Goal: Obtain resource: Obtain resource

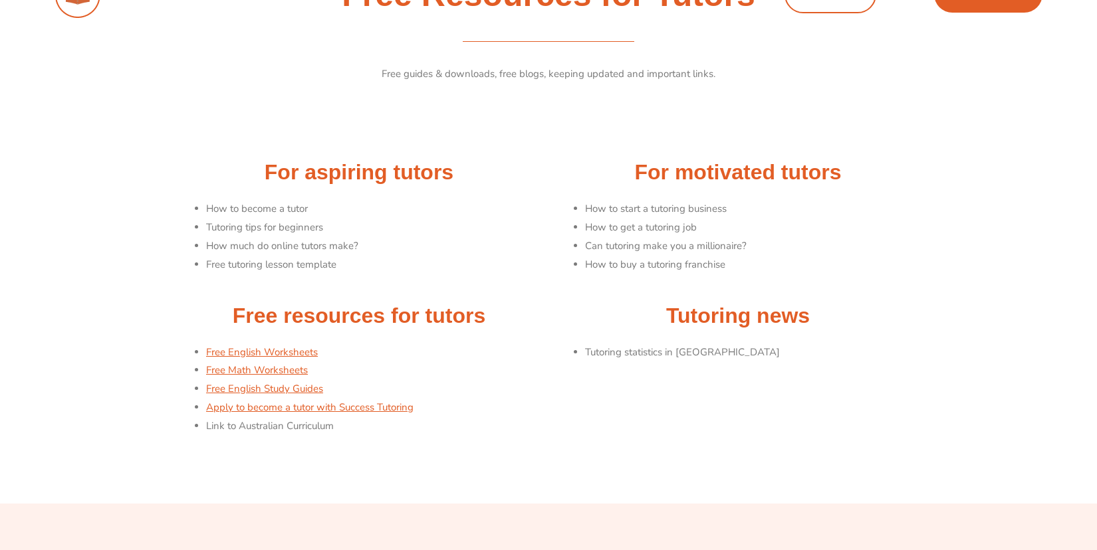
scroll to position [34, 0]
click at [290, 353] on link "Free English Worksheets" at bounding box center [262, 352] width 112 height 13
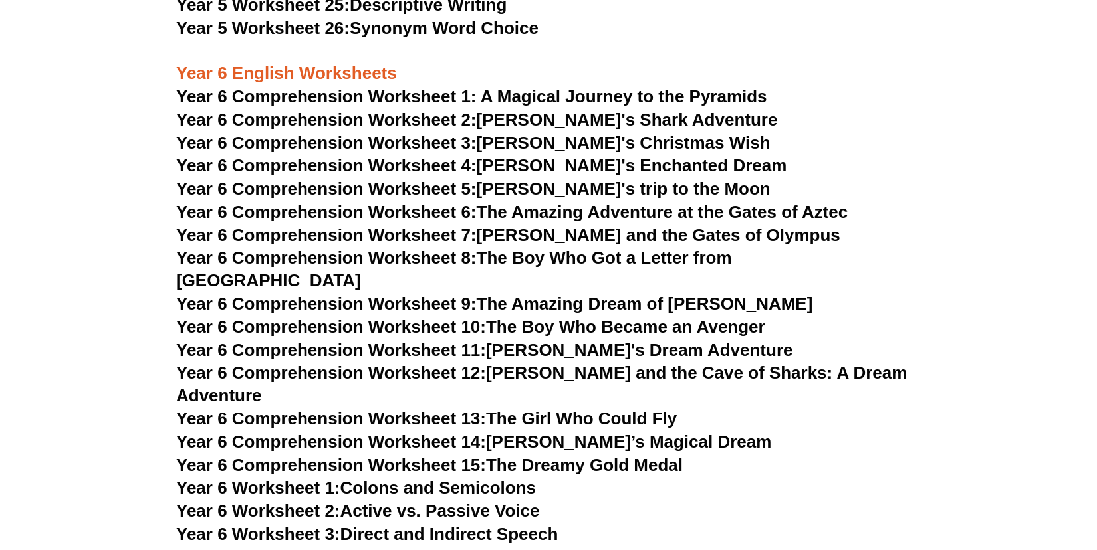
scroll to position [6607, 0]
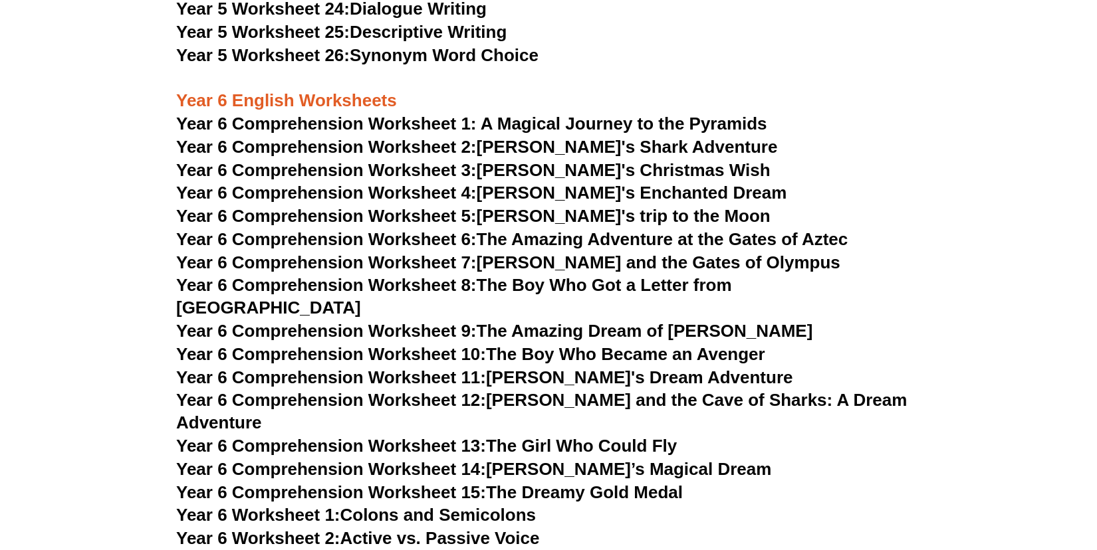
drag, startPoint x: 765, startPoint y: 453, endPoint x: 765, endPoint y: 445, distance: 8.0
click at [765, 482] on h3 "Year 6 Comprehension Worksheet 15: The Dreamy Gold Medal" at bounding box center [548, 493] width 744 height 23
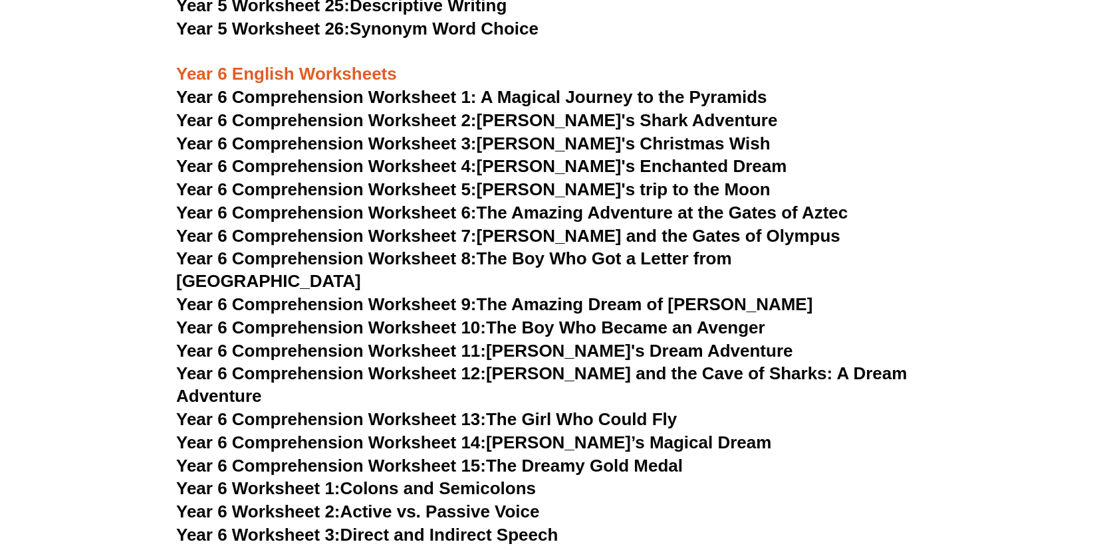
scroll to position [6653, 0]
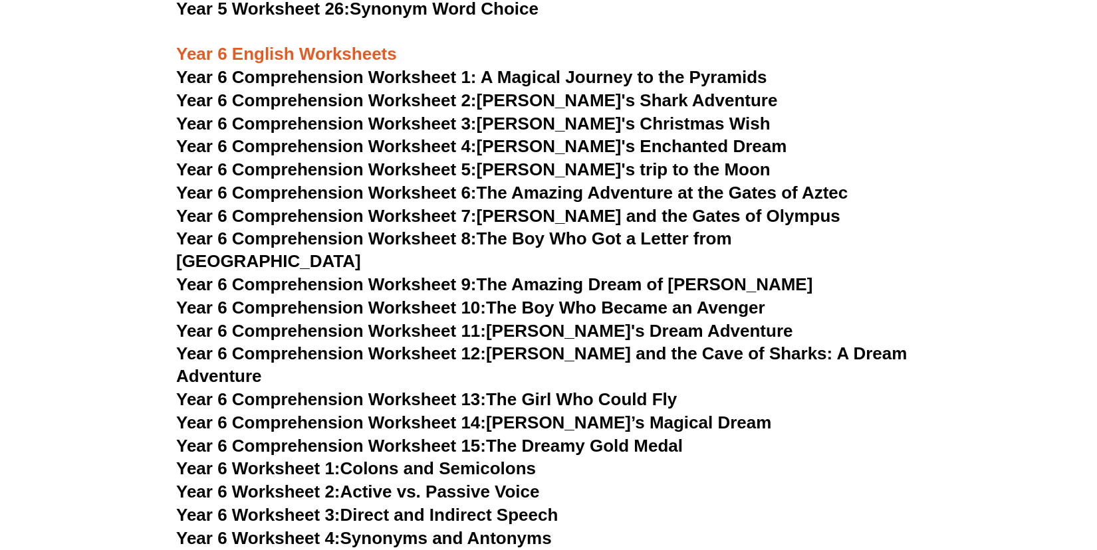
click at [576, 212] on link "Year 6 Comprehension Worksheet 7: [PERSON_NAME] and the Gates of Olympus" at bounding box center [508, 216] width 664 height 20
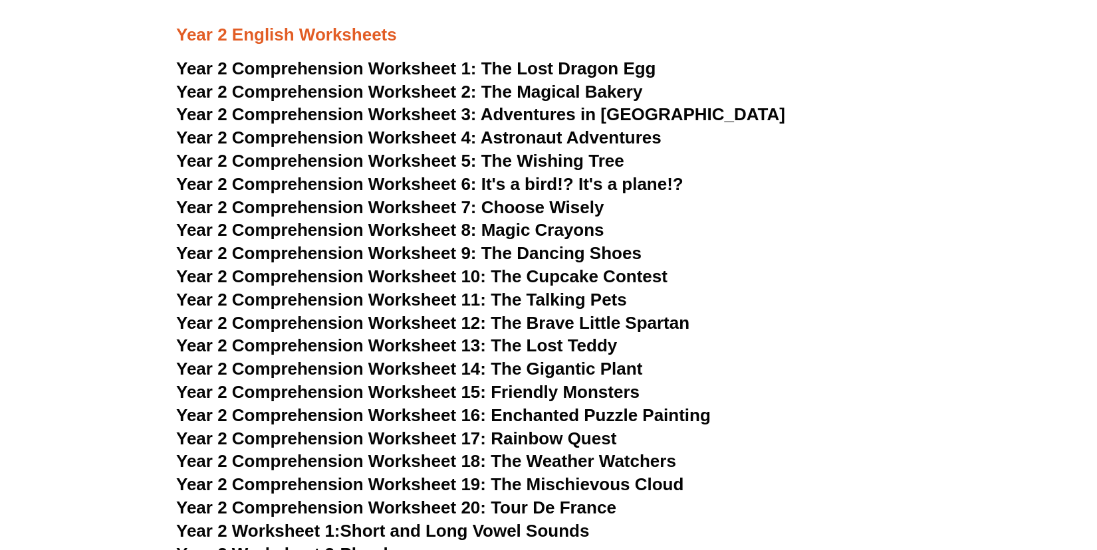
scroll to position [2746, 0]
click at [604, 62] on span "The Lost Dragon Egg" at bounding box center [568, 68] width 175 height 20
click at [579, 92] on span "The Magical Bakery" at bounding box center [561, 91] width 161 height 20
